Goal: Task Accomplishment & Management: Use online tool/utility

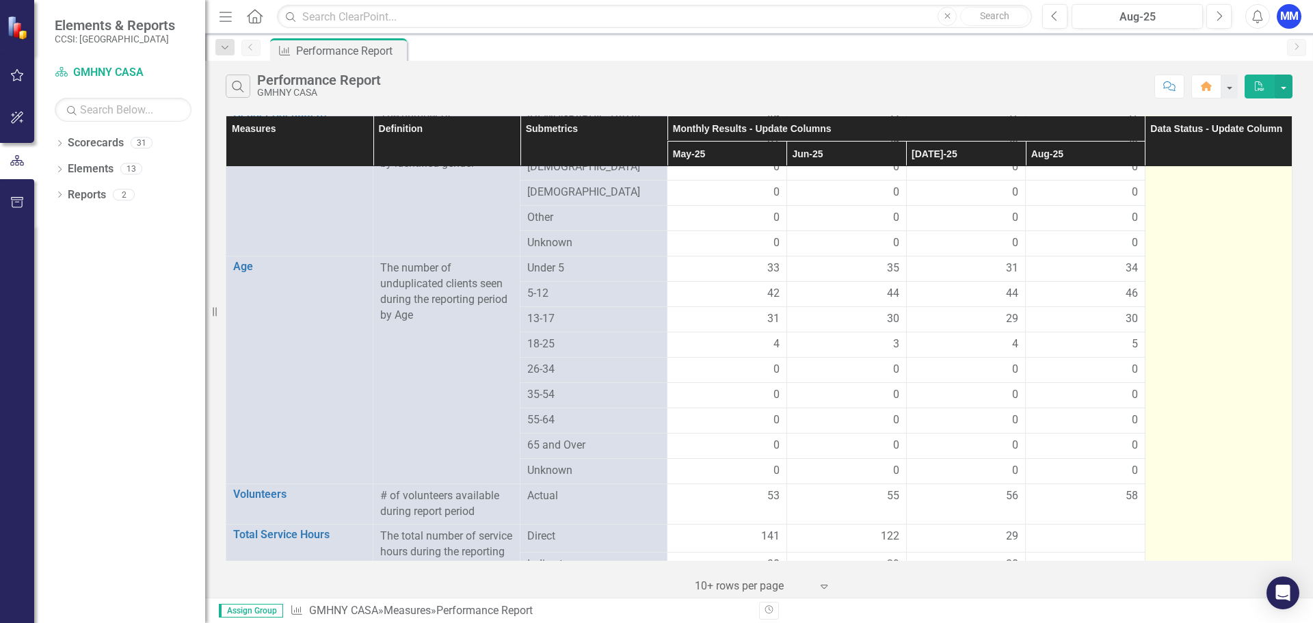
scroll to position [741, 0]
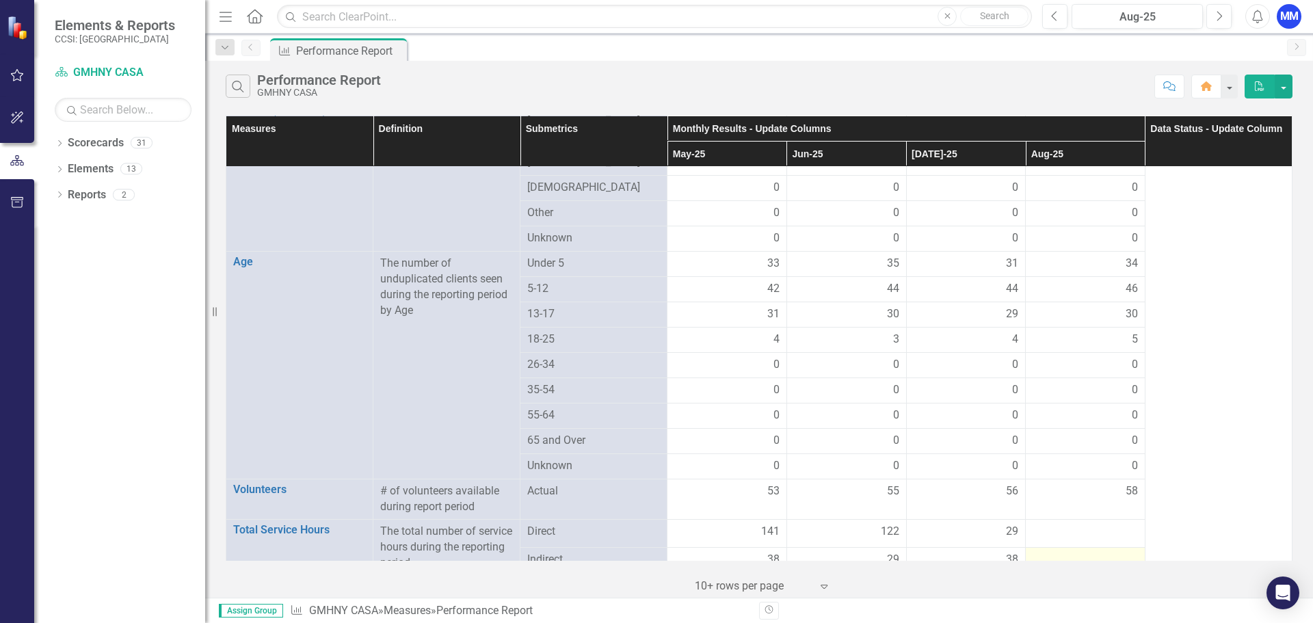
click at [1068, 552] on div at bounding box center [1085, 560] width 105 height 16
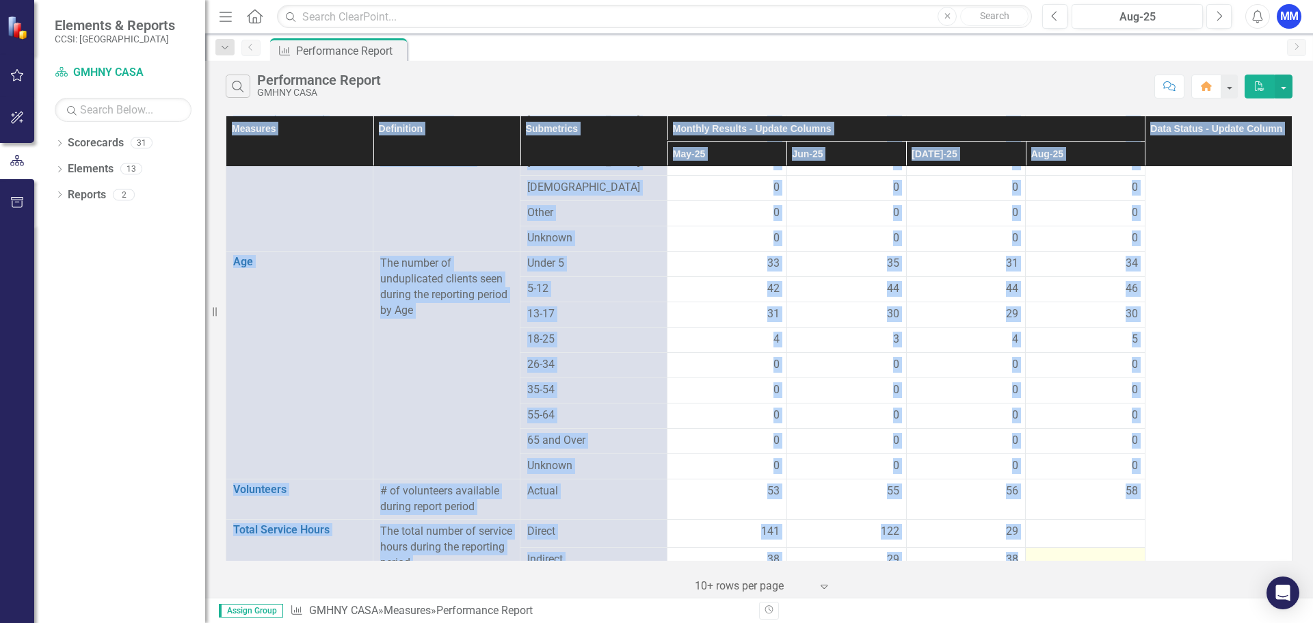
click at [1068, 552] on div at bounding box center [1085, 560] width 105 height 16
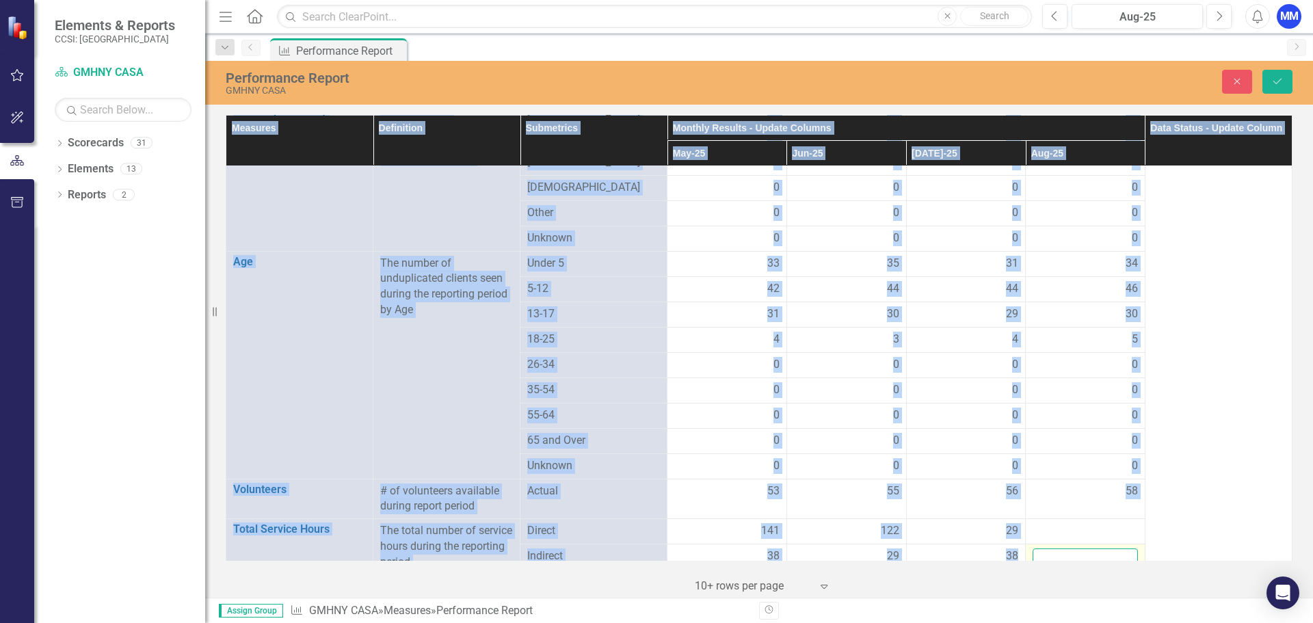
click at [1068, 549] on input "number" at bounding box center [1085, 561] width 105 height 25
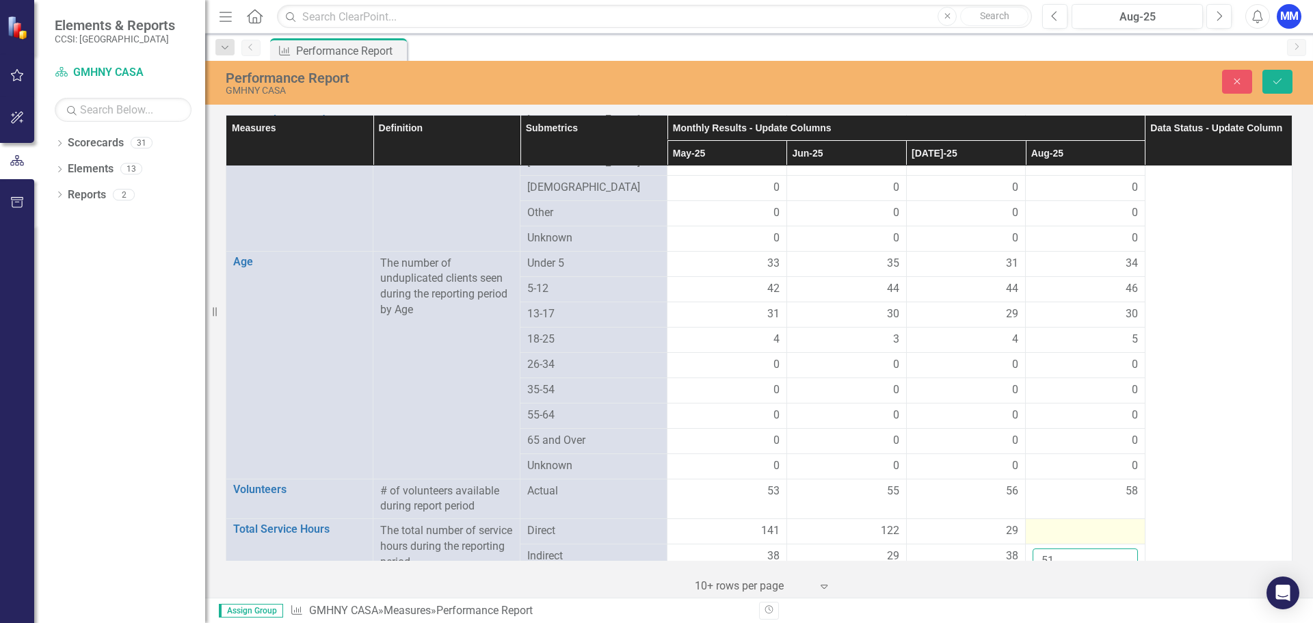
type input "51"
click at [1075, 523] on div at bounding box center [1085, 531] width 105 height 16
click at [1075, 523] on input "number" at bounding box center [1085, 535] width 105 height 25
type input "123"
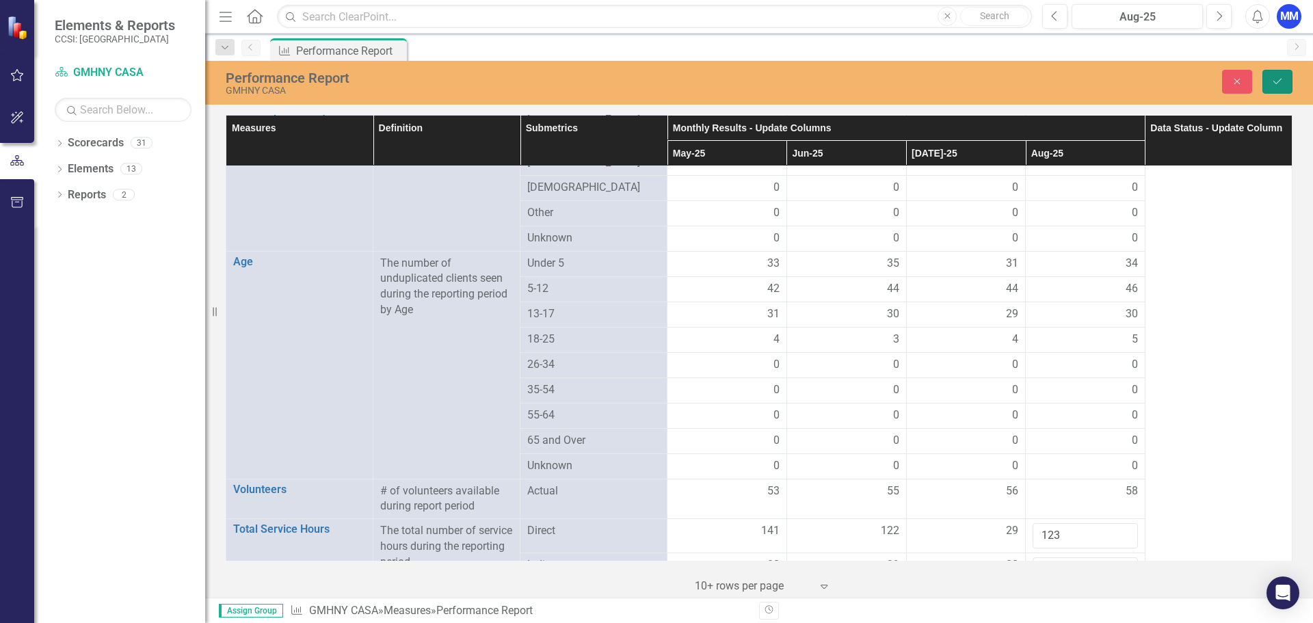
click at [1283, 80] on icon "Save" at bounding box center [1278, 82] width 12 height 10
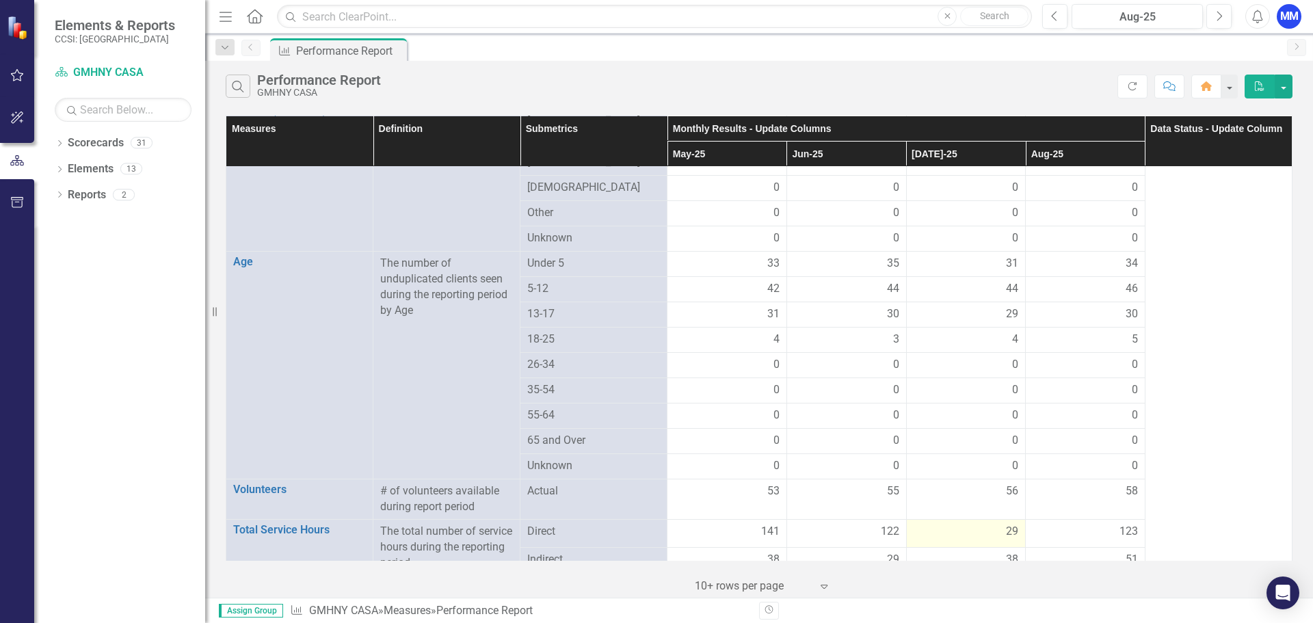
click at [1006, 524] on span "29" at bounding box center [1012, 532] width 12 height 16
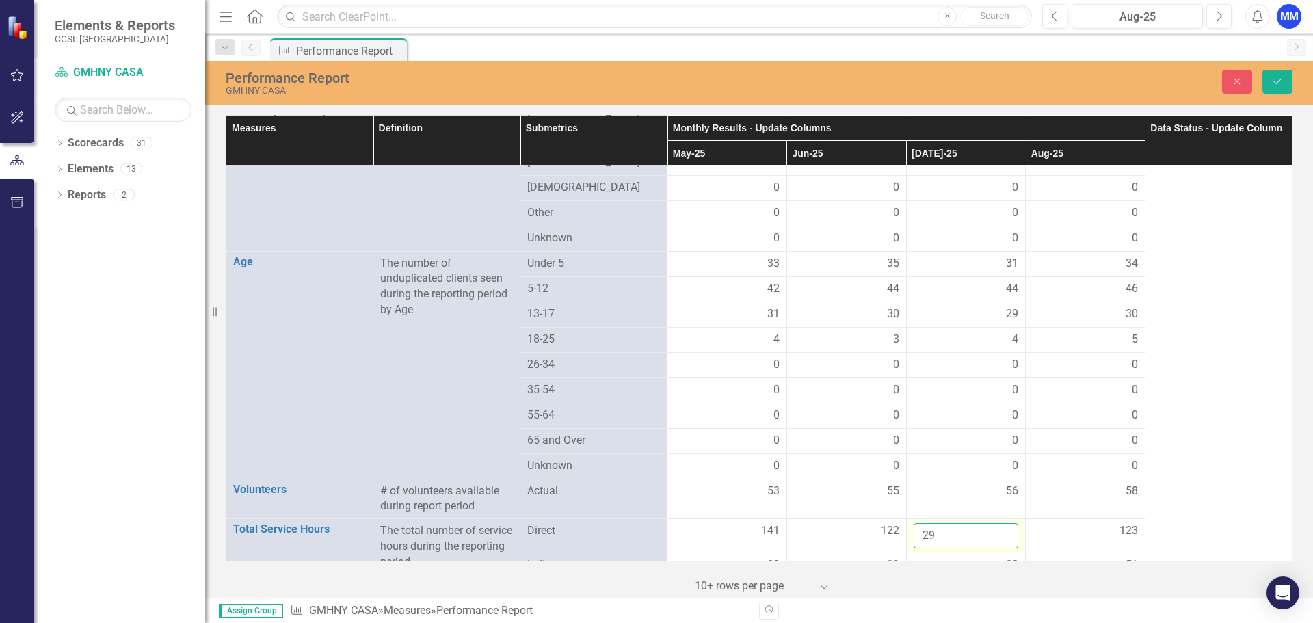
click at [914, 523] on input "29" at bounding box center [966, 535] width 105 height 25
type input "129"
click at [1276, 75] on button "Save" at bounding box center [1278, 82] width 30 height 24
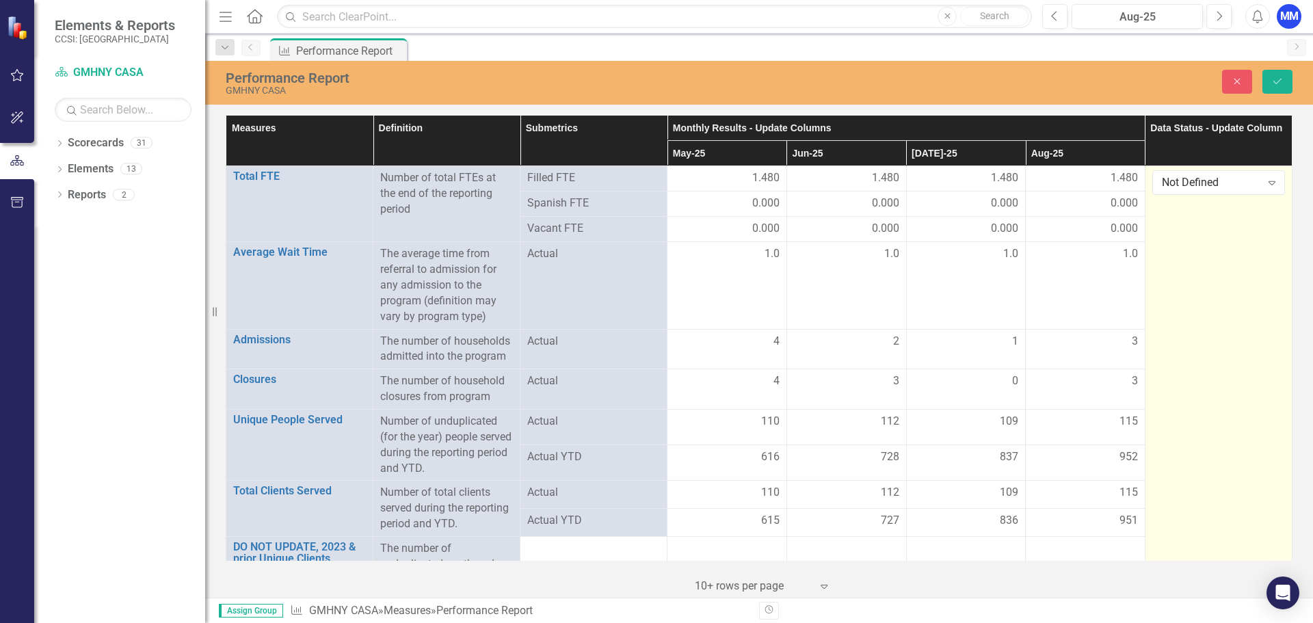
click at [1174, 191] on div "Not Defined Expand" at bounding box center [1219, 182] width 133 height 25
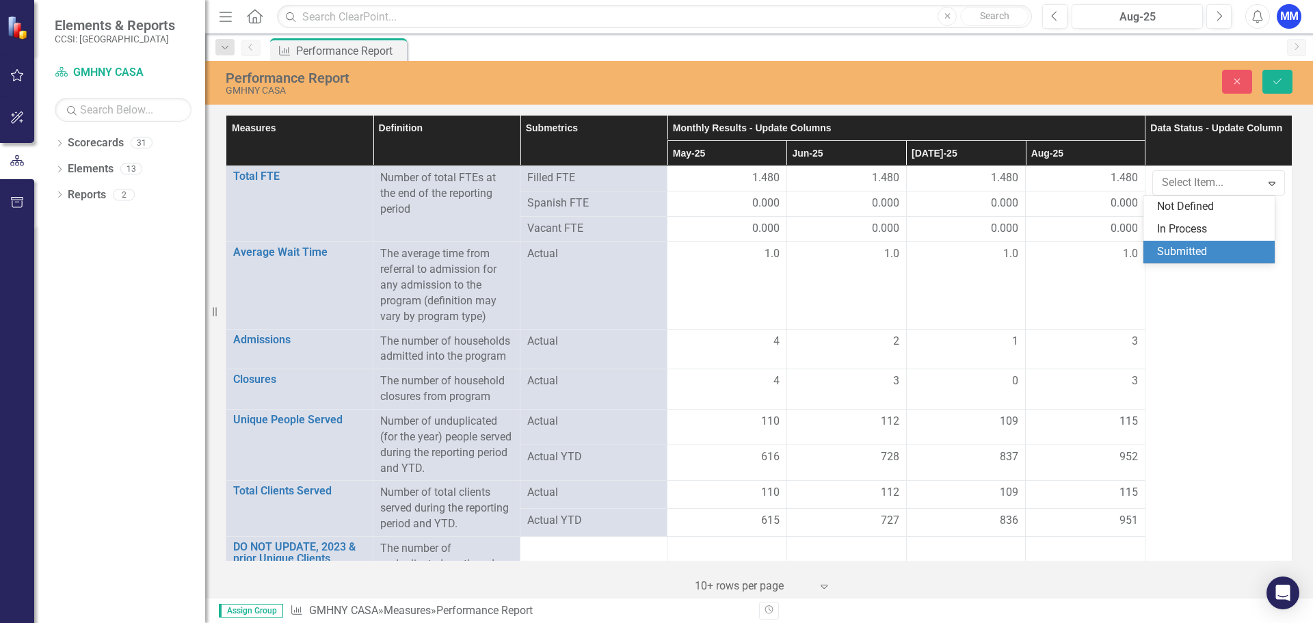
click at [1192, 246] on div "Submitted" at bounding box center [1211, 252] width 109 height 16
click at [1284, 88] on button "Save" at bounding box center [1278, 82] width 30 height 24
